Goal: Transaction & Acquisition: Purchase product/service

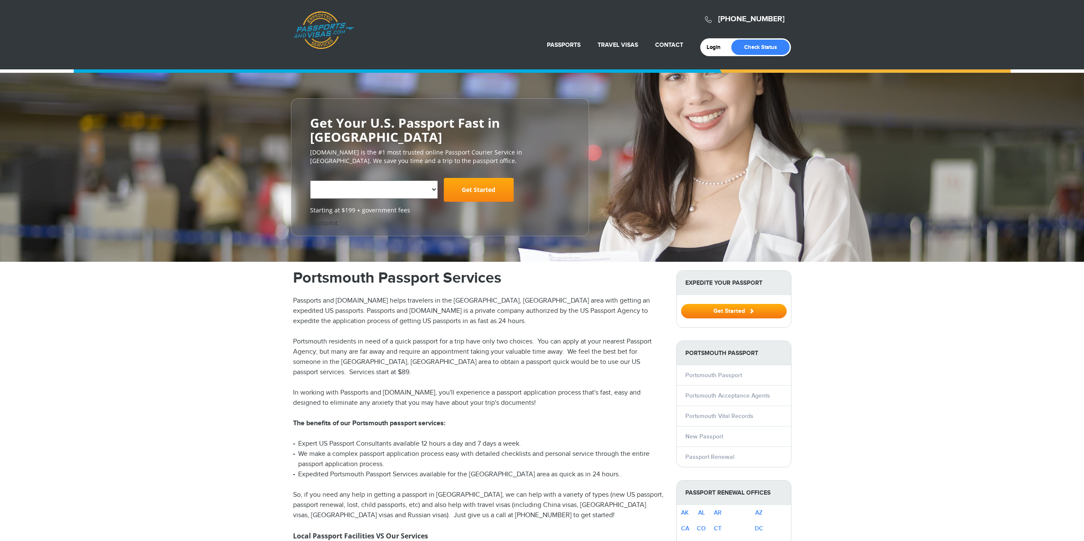
select select "**********"
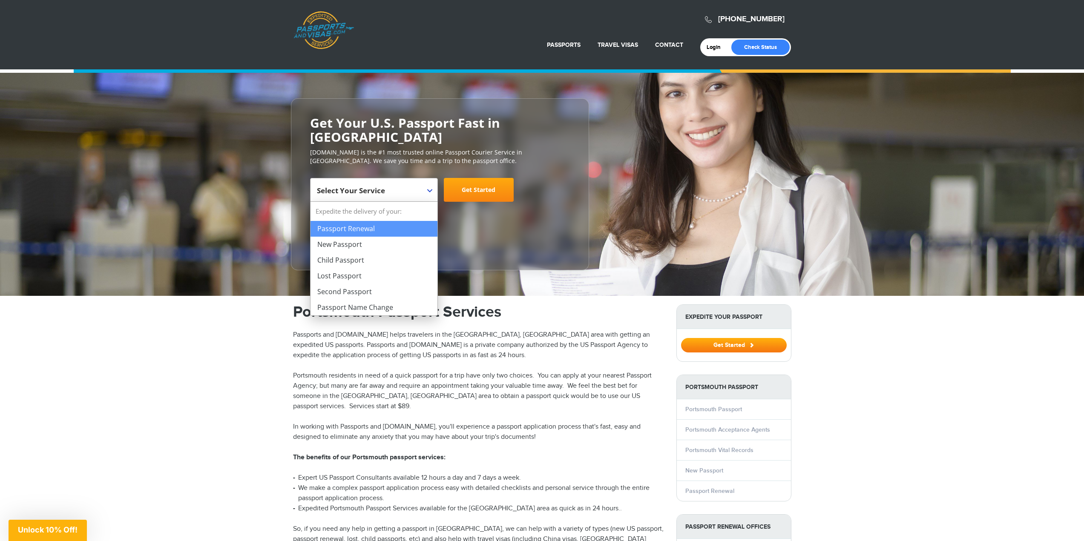
click at [410, 190] on span "Select Your Service" at bounding box center [373, 193] width 112 height 24
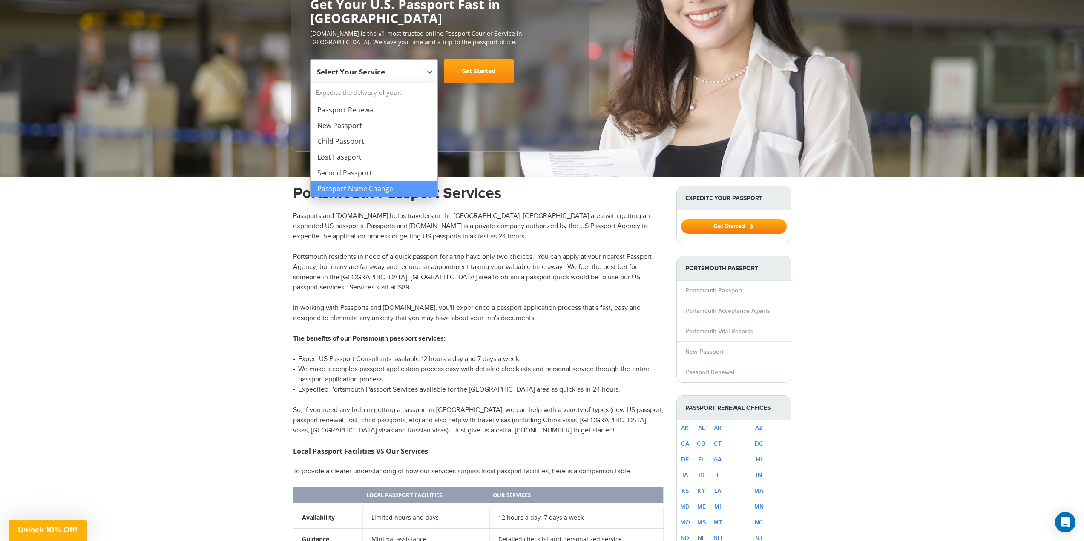
scroll to position [128, 0]
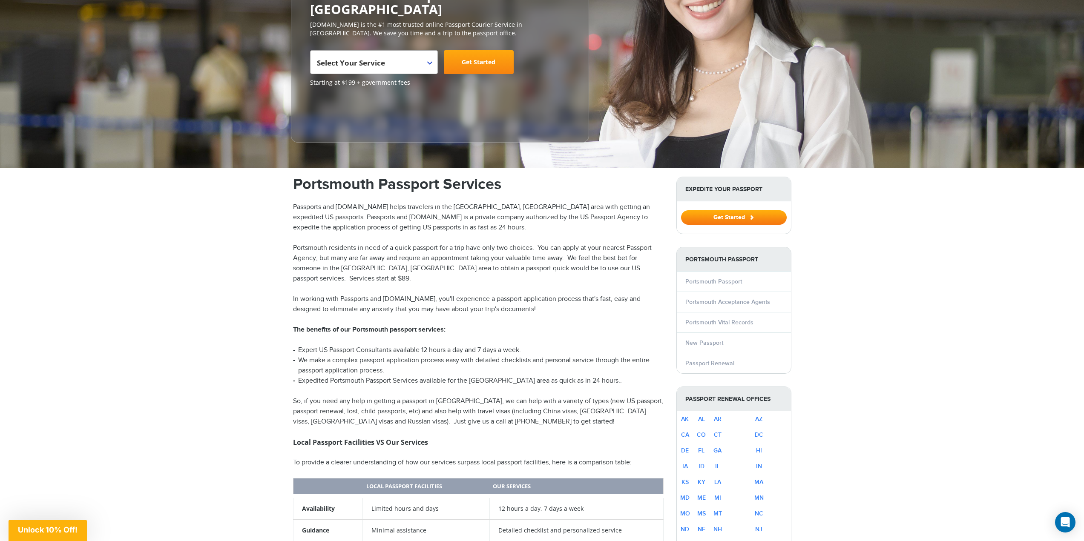
click at [424, 271] on p "Portsmouth residents in need of a quick passport for a trip have only two choic…" at bounding box center [478, 263] width 371 height 41
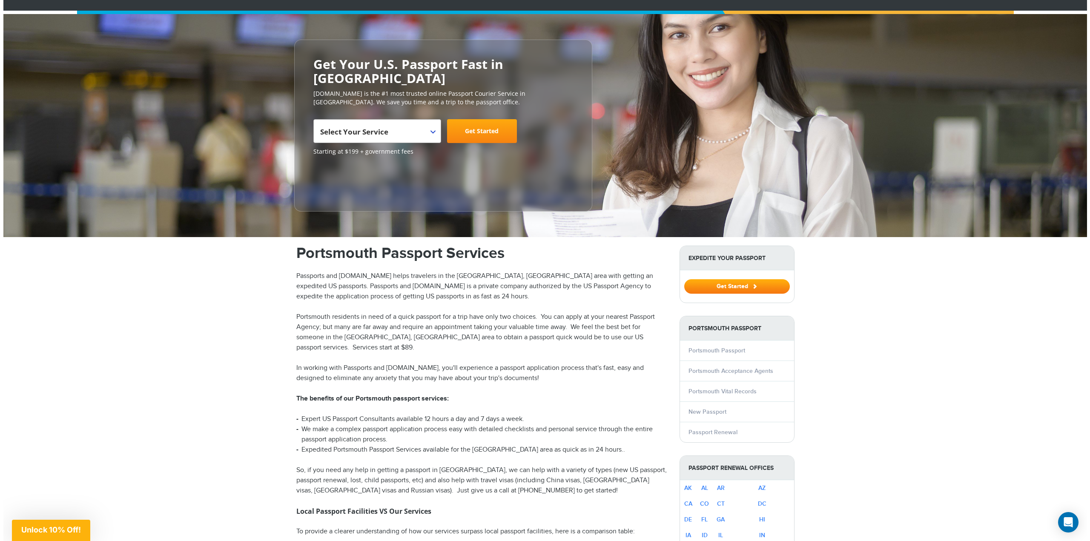
scroll to position [0, 0]
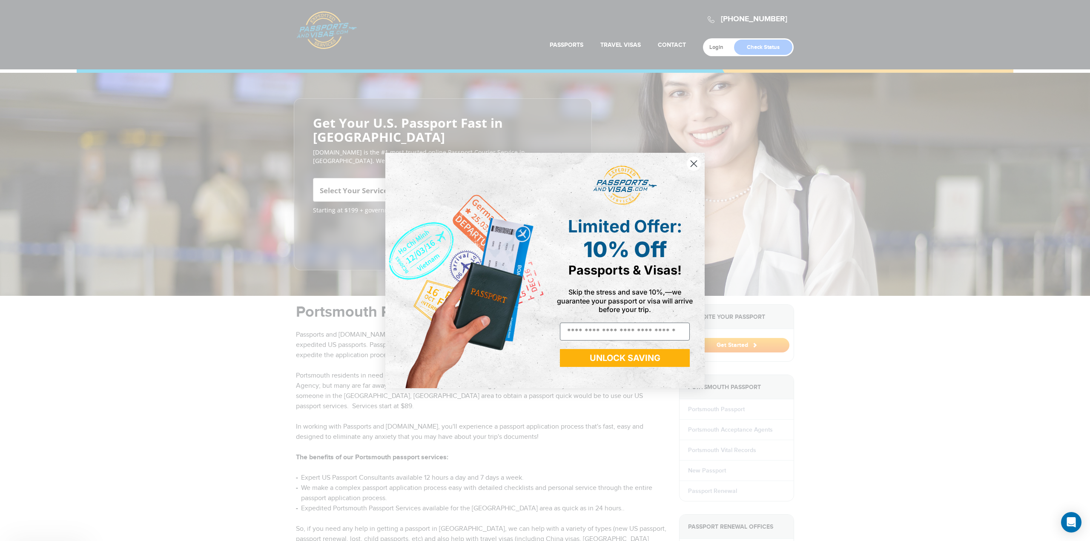
click at [616, 45] on div "Close dialog Limited Offer: 10% Off Passports & Visas! Skip the stress and save…" at bounding box center [545, 270] width 1090 height 541
click at [692, 165] on icon "Close dialog" at bounding box center [694, 164] width 6 height 6
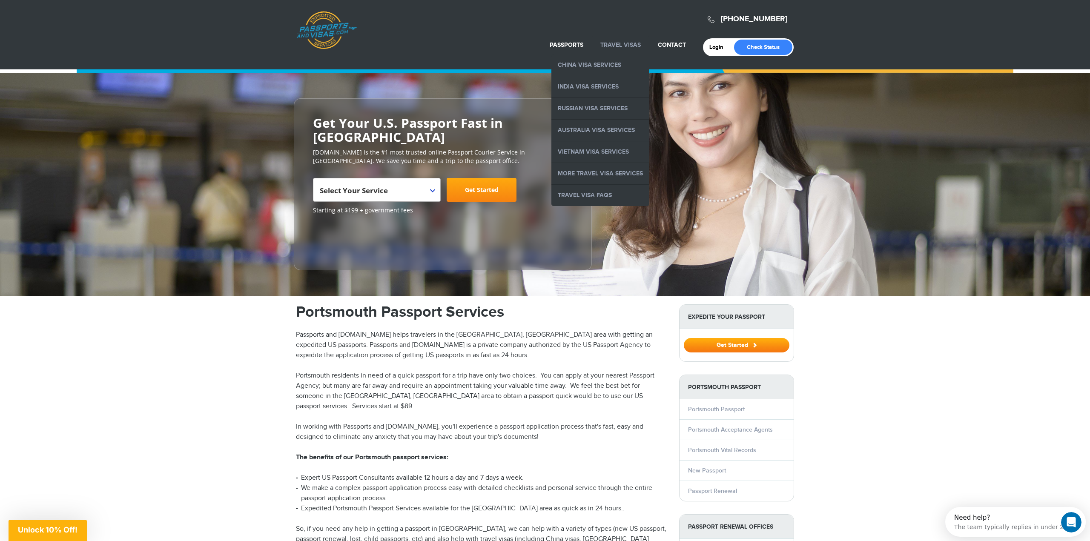
click at [617, 46] on link "Travel Visas" at bounding box center [620, 44] width 40 height 7
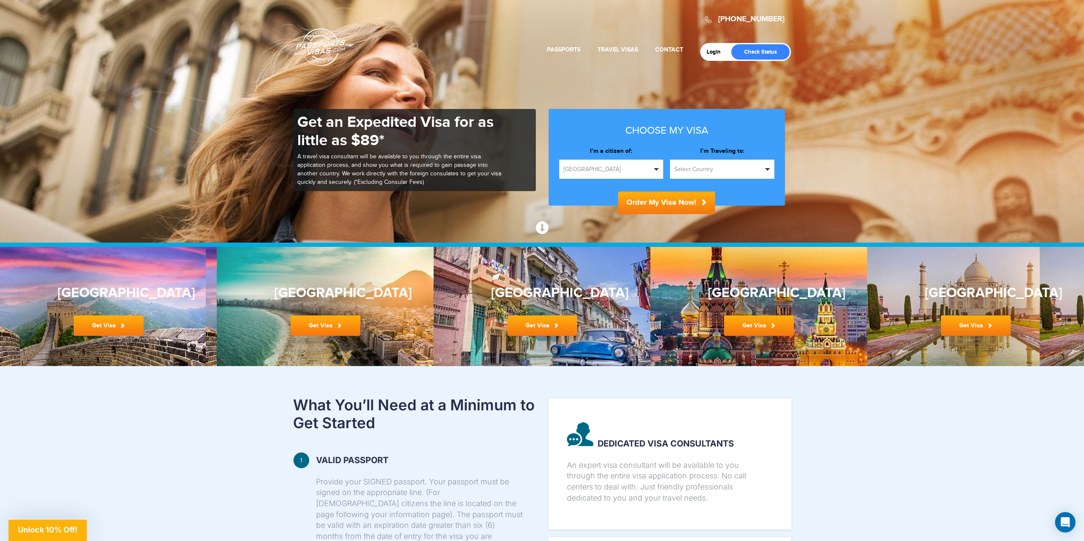
click at [695, 169] on span "Select Country" at bounding box center [718, 169] width 88 height 9
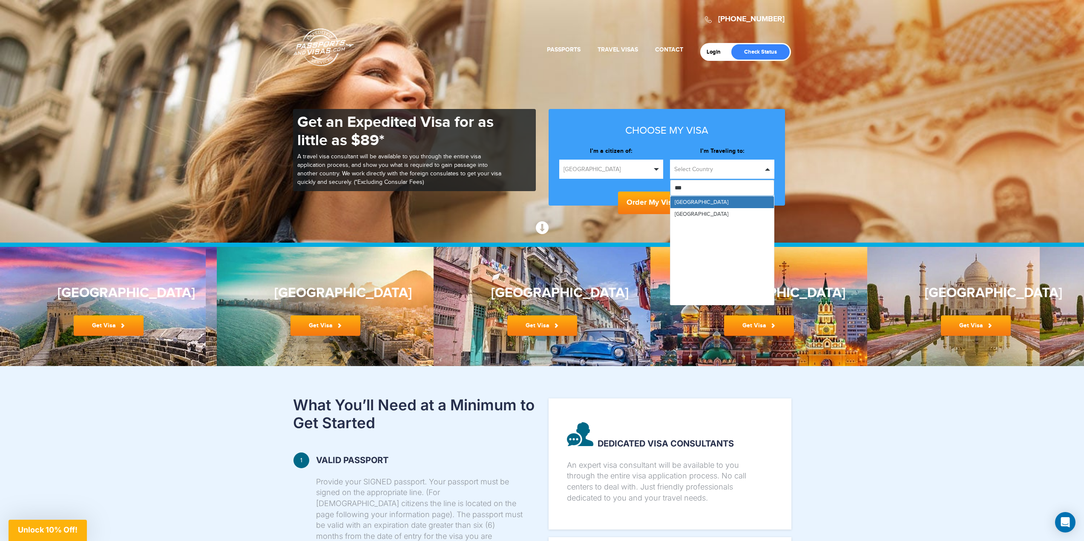
type input "****"
click at [685, 203] on span "[GEOGRAPHIC_DATA]" at bounding box center [702, 202] width 54 height 7
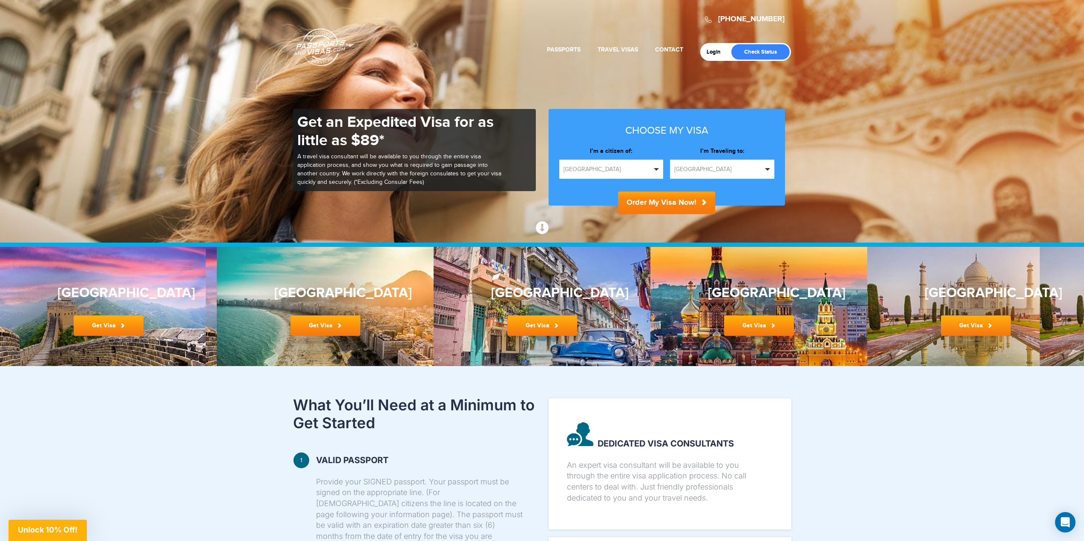
click at [645, 206] on button "Order My Visa Now!" at bounding box center [666, 203] width 97 height 23
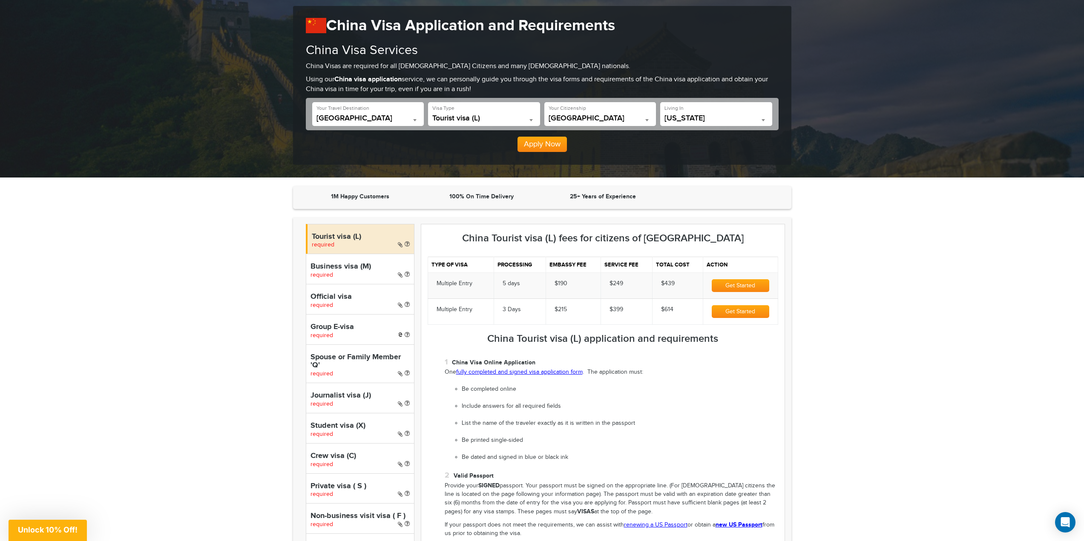
scroll to position [85, 0]
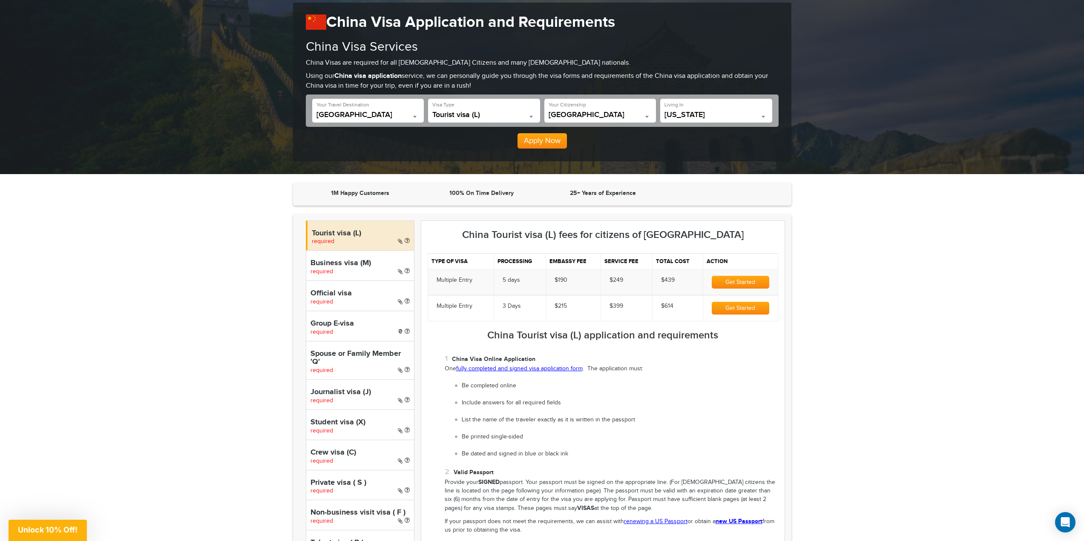
click at [337, 230] on h4 "Tourist visa (L)" at bounding box center [361, 234] width 98 height 9
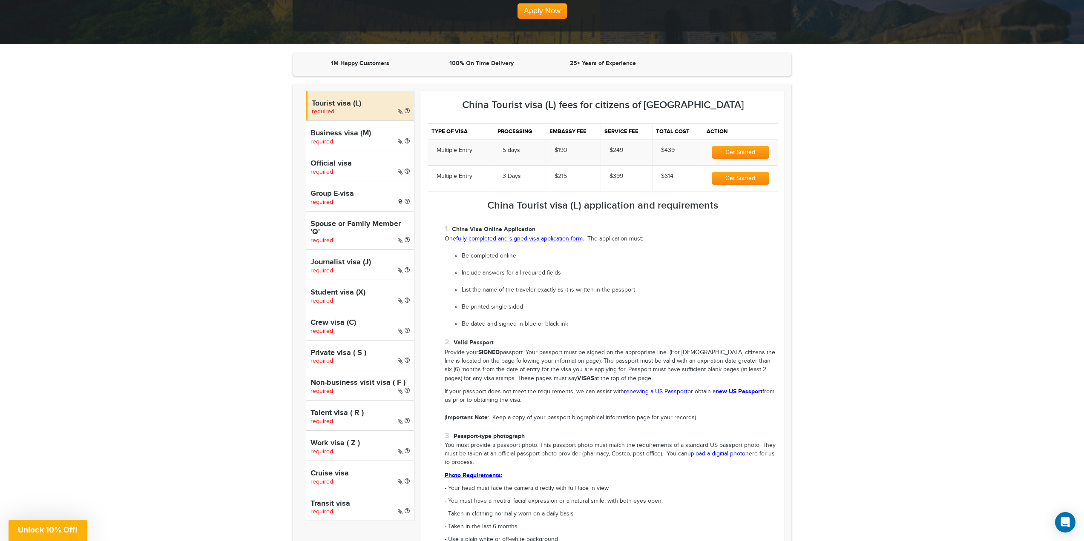
scroll to position [213, 0]
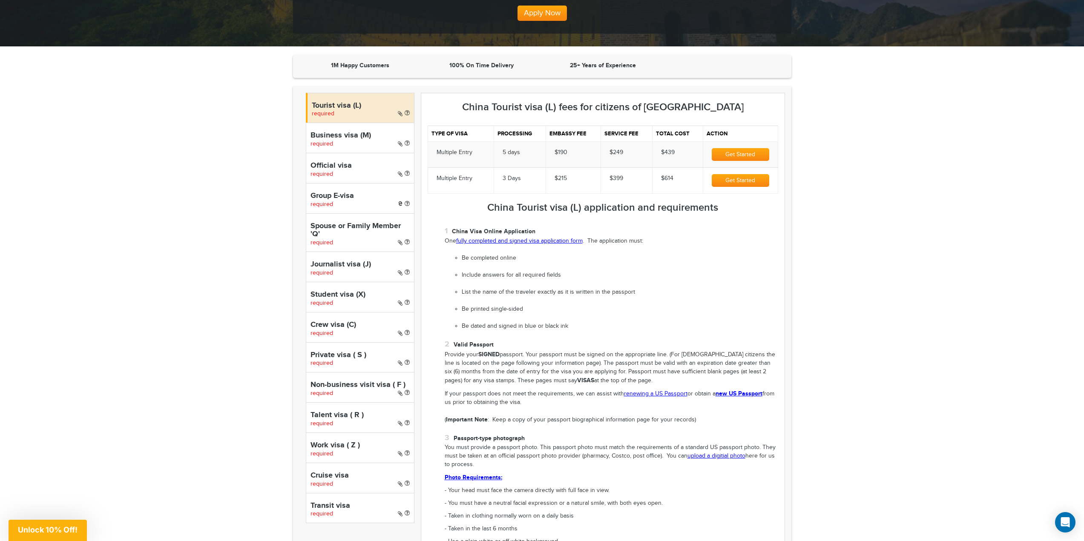
click at [750, 159] on button "Get Started" at bounding box center [740, 154] width 57 height 13
